Goal: Task Accomplishment & Management: Manage account settings

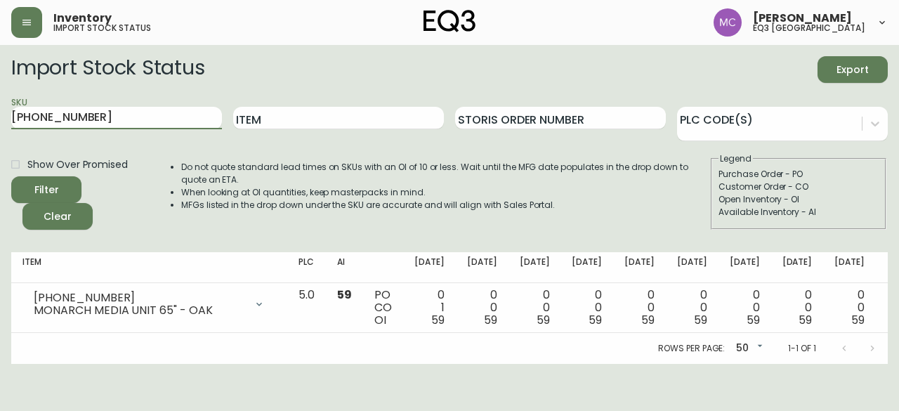
drag, startPoint x: 106, startPoint y: 128, endPoint x: 0, endPoint y: 93, distance: 111.4
click at [0, 93] on main "Import Stock Status Export SKU [PHONE_NUMBER] Item Storis Order Number PLC Code…" at bounding box center [449, 204] width 899 height 319
paste input "[PHONE_NUMBER]"
type input "[PHONE_NUMBER]"
click at [11, 176] on button "Filter" at bounding box center [46, 189] width 70 height 27
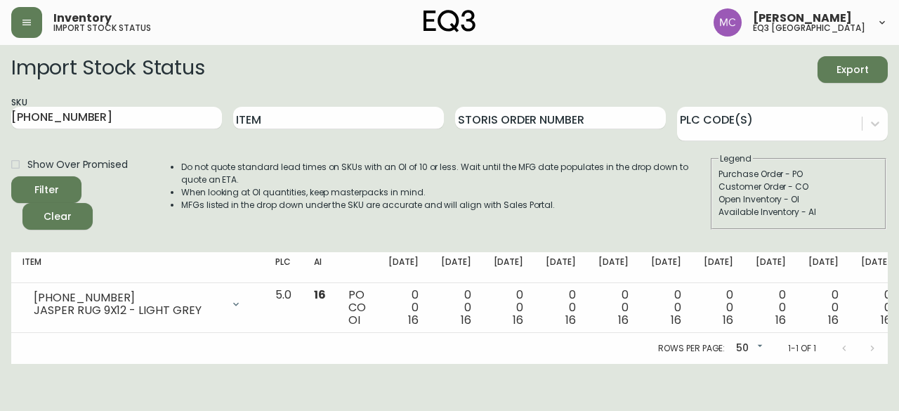
click at [0, 213] on main "Import Stock Status Export SKU [PHONE_NUMBER] Item Storis Order Number PLC Code…" at bounding box center [449, 204] width 899 height 319
click at [22, 28] on button "button" at bounding box center [26, 22] width 31 height 31
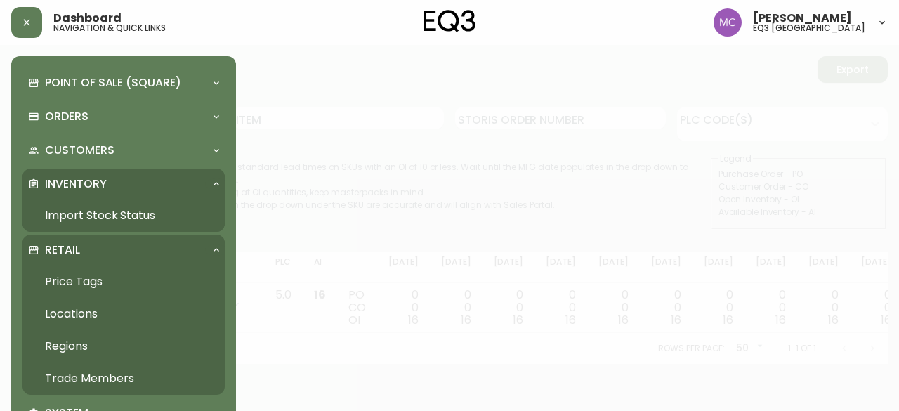
click at [119, 366] on link "Trade Members" at bounding box center [123, 378] width 202 height 32
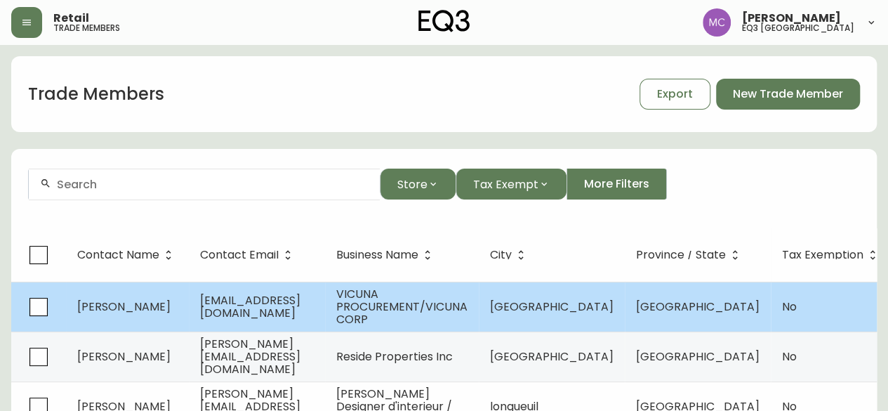
click at [177, 298] on td "[PERSON_NAME]" at bounding box center [127, 307] width 123 height 50
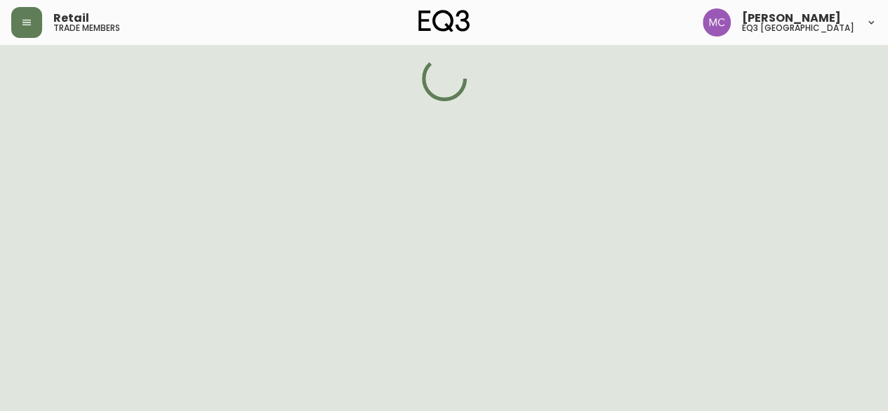
select select "BC"
select select "CA"
select select "CA_EN"
select select "Other"
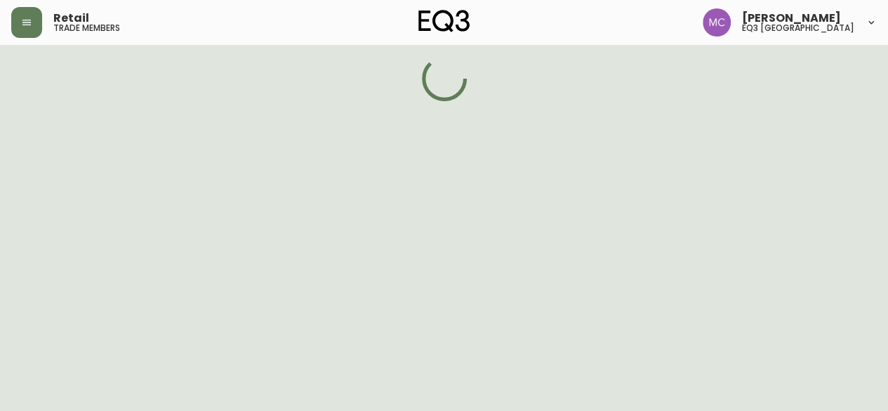
select select "false"
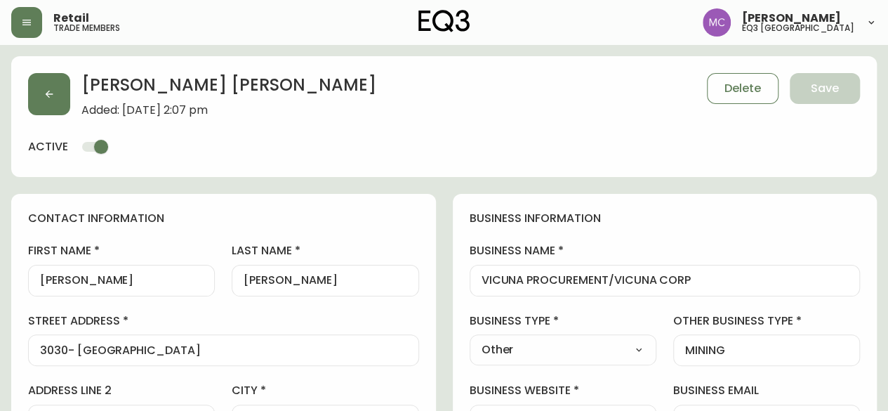
type input "EQ3 [GEOGRAPHIC_DATA]"
select select "cjw10z96p001r6gs00juufhhe"
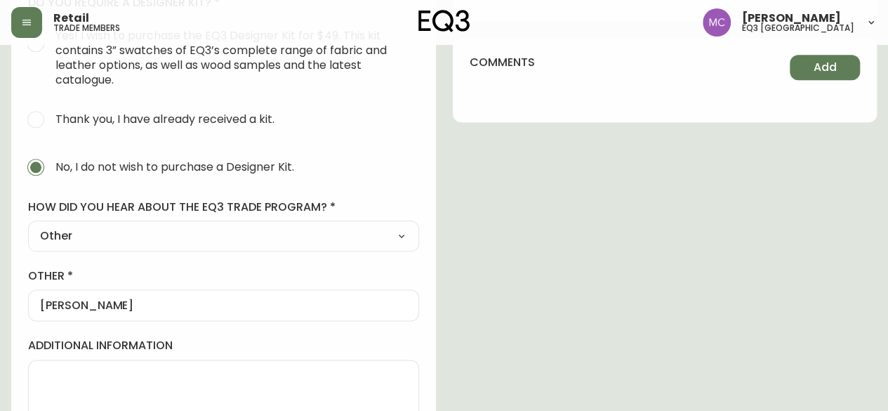
scroll to position [782, 0]
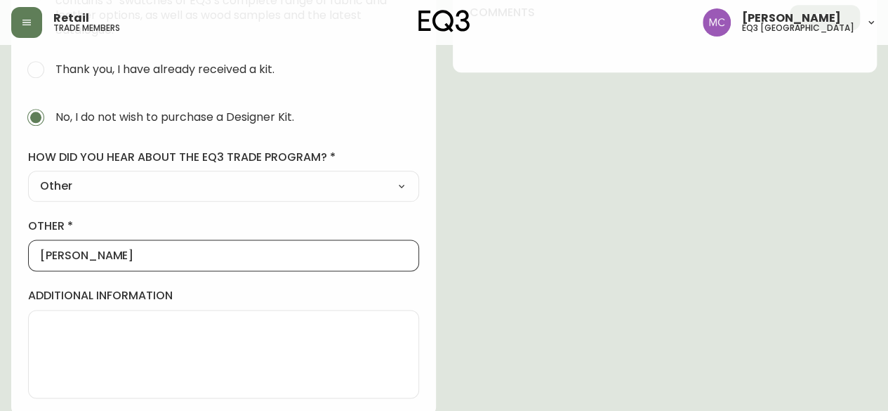
drag, startPoint x: 117, startPoint y: 256, endPoint x: 0, endPoint y: 237, distance: 118.1
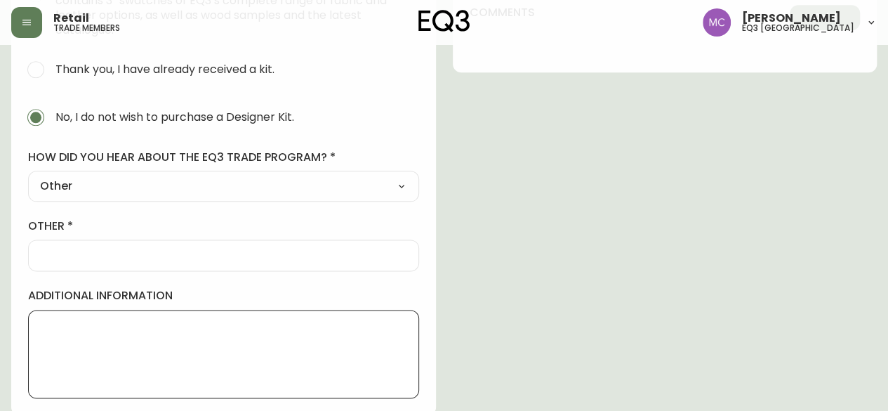
click at [49, 324] on textarea "additional information" at bounding box center [223, 354] width 367 height 70
click at [34, 256] on div at bounding box center [223, 255] width 391 height 32
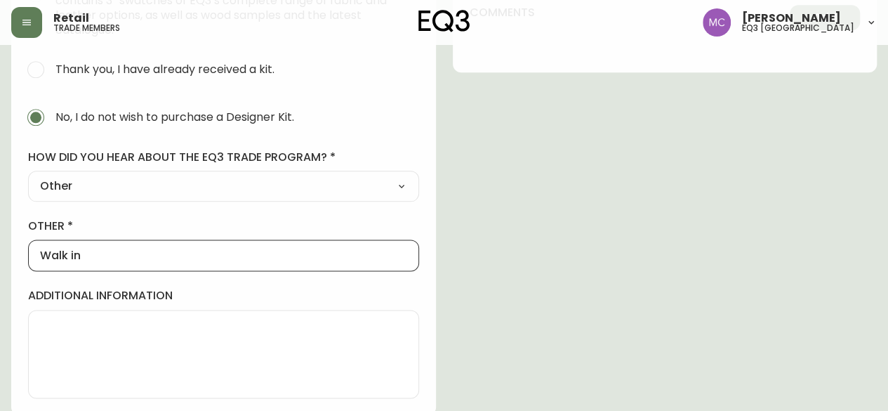
click at [51, 310] on div at bounding box center [223, 354] width 391 height 88
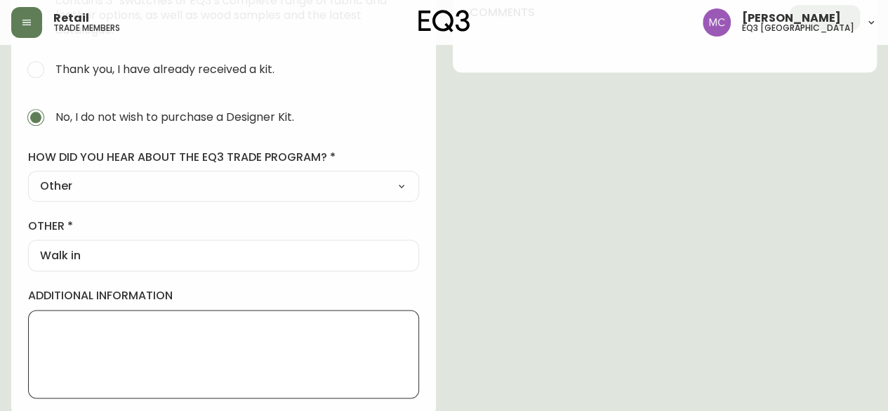
click at [102, 251] on input "Walk in" at bounding box center [223, 255] width 367 height 13
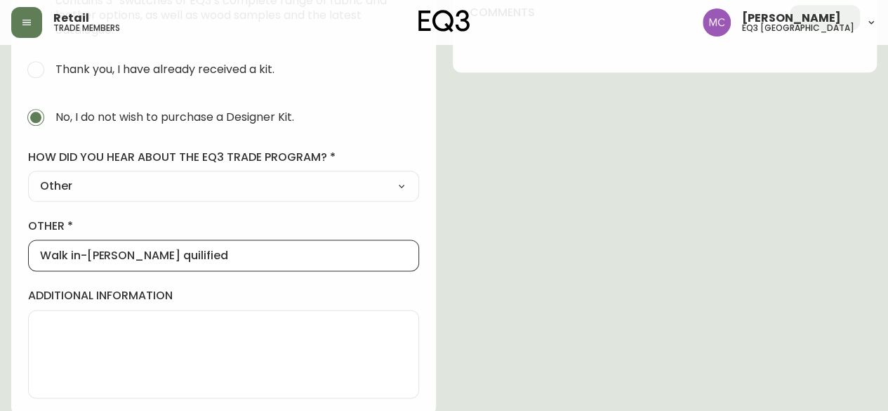
click at [138, 256] on input "Walk in-[PERSON_NAME] quilified" at bounding box center [223, 255] width 367 height 13
type input "Walk in-[PERSON_NAME] quailified"
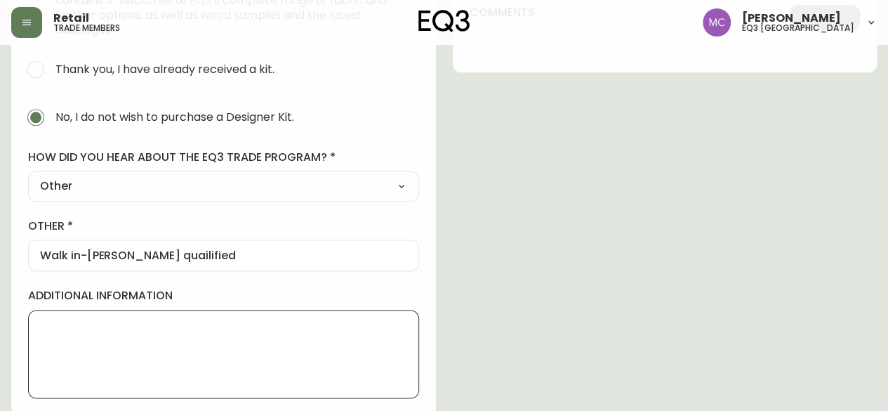
click at [103, 343] on textarea "additional information" at bounding box center [223, 354] width 367 height 70
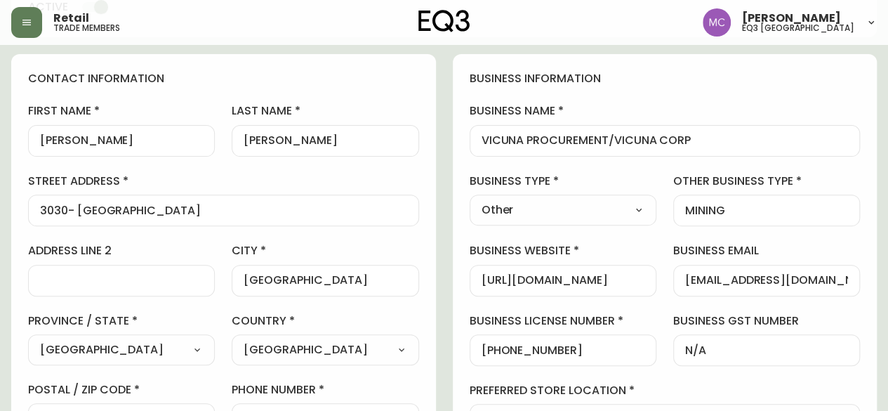
scroll to position [0, 0]
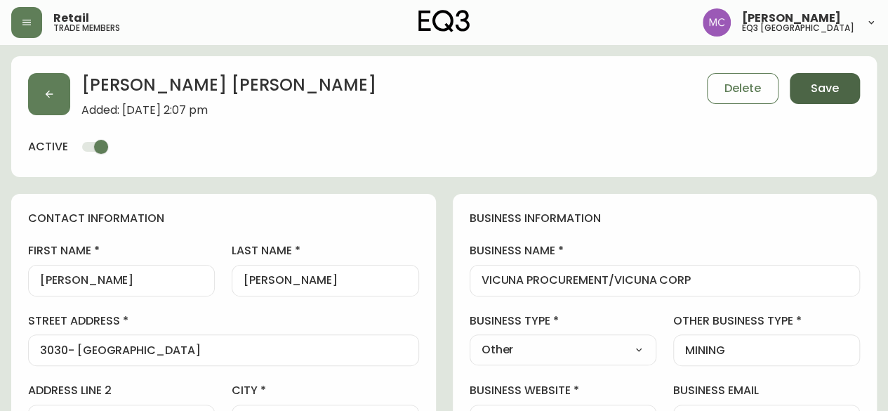
type textarea "[PERSON_NAME]"
click at [834, 86] on span "Save" at bounding box center [825, 88] width 28 height 15
select select
type input "Other"
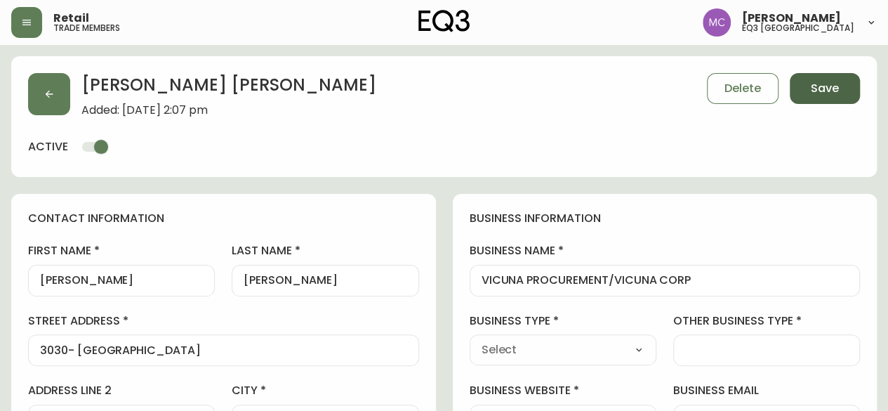
select select "Other"
type input "Other"
select select "Other"
type input "MINING"
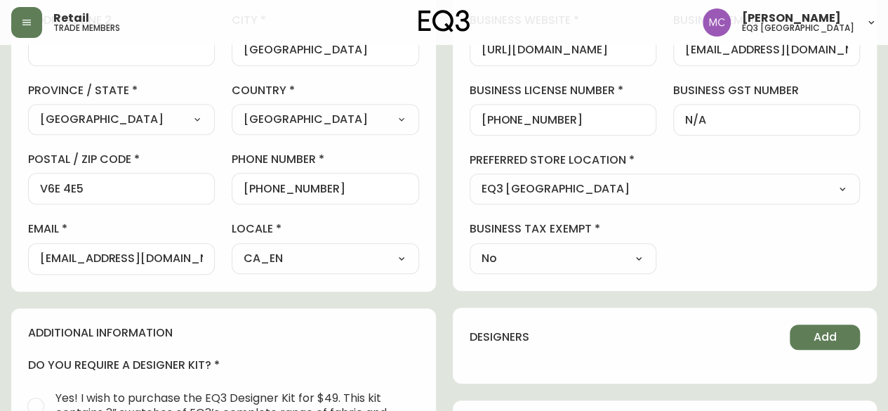
scroll to position [389, 0]
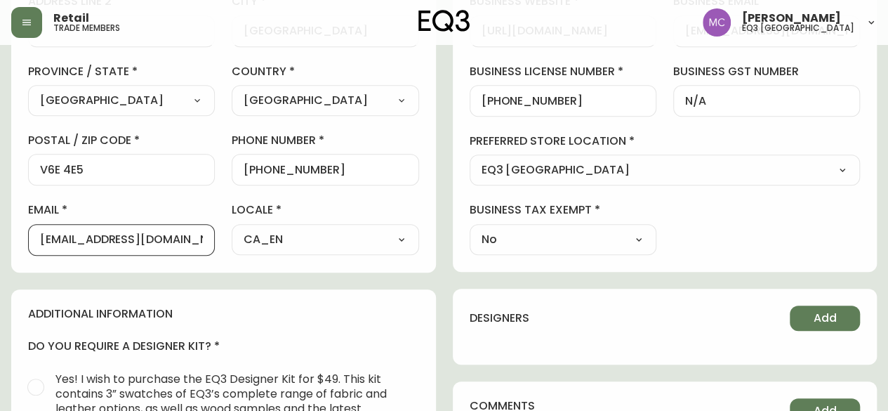
click at [166, 239] on input "[EMAIL_ADDRESS][DOMAIN_NAME]" at bounding box center [121, 239] width 163 height 13
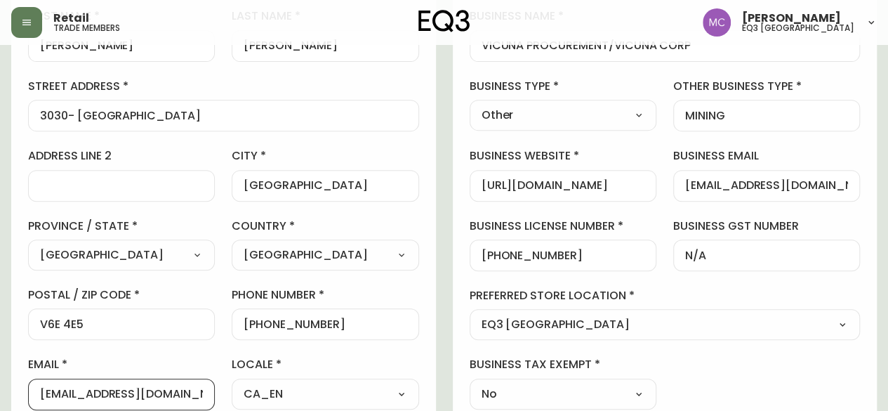
scroll to position [241, 0]
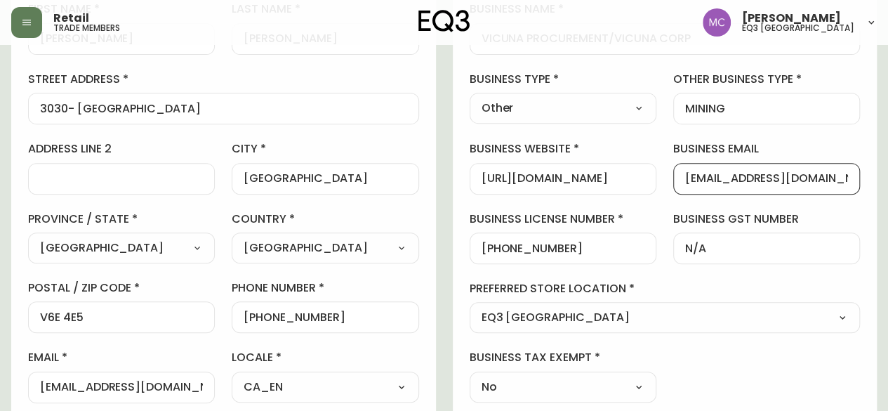
click at [708, 180] on input "[EMAIL_ADDRESS][DOMAIN_NAME]" at bounding box center [766, 178] width 163 height 13
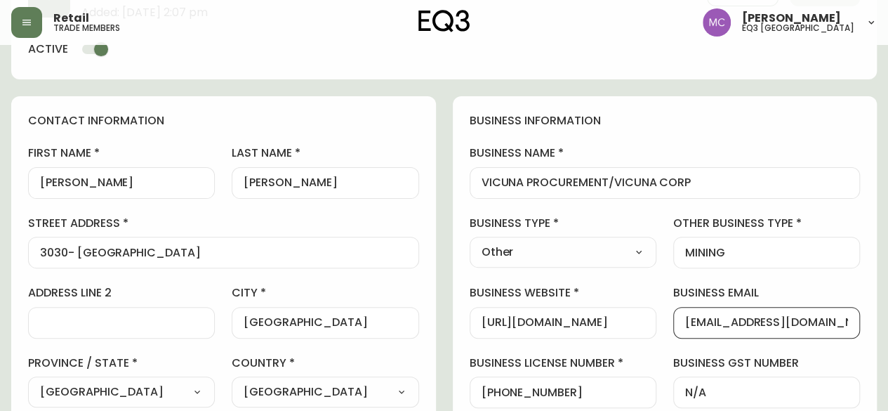
scroll to position [91, 0]
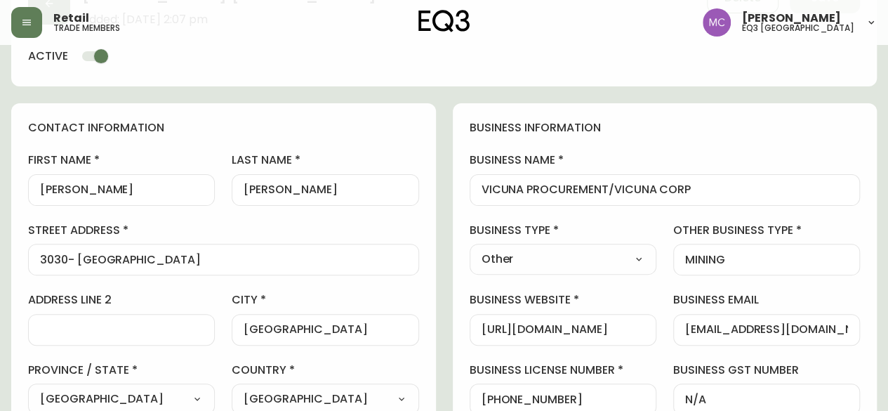
click at [285, 4] on div "Retail trade members [PERSON_NAME] eq3 [GEOGRAPHIC_DATA]" at bounding box center [444, 22] width 866 height 45
